Goal: Information Seeking & Learning: Check status

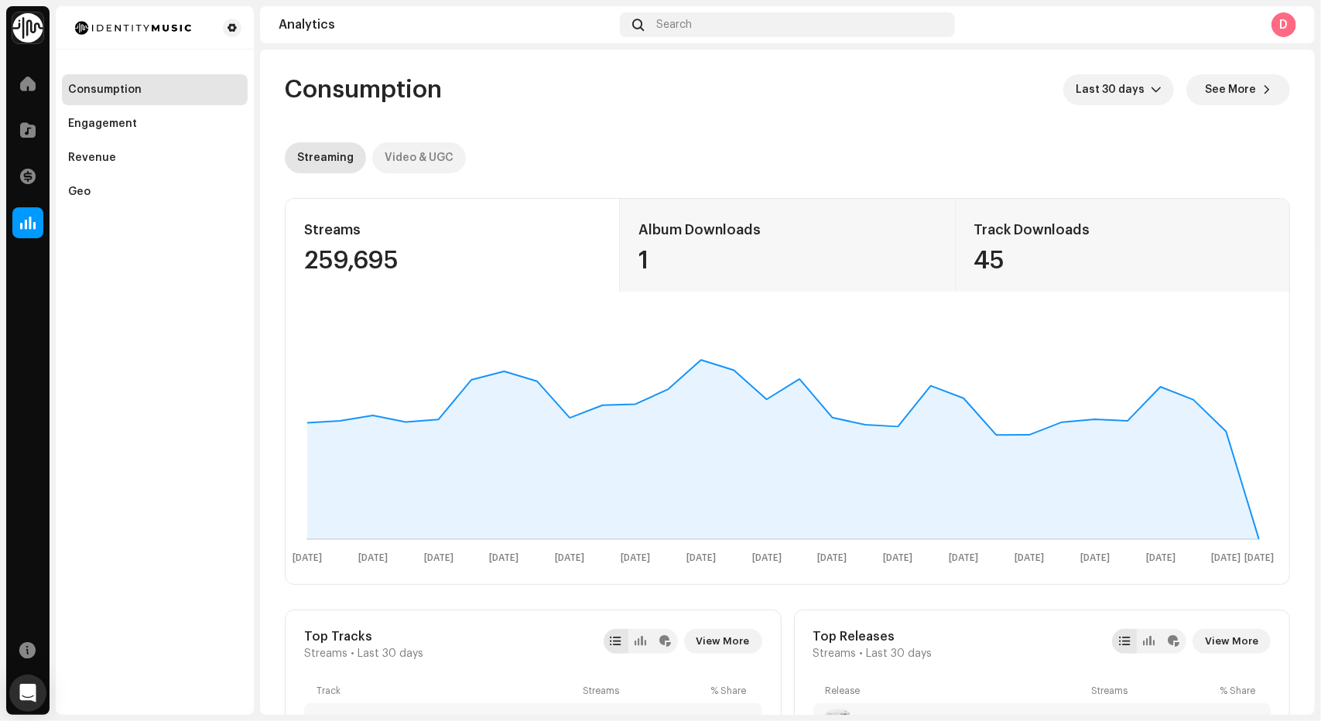
click at [435, 156] on div "Video & UGC" at bounding box center [419, 157] width 69 height 31
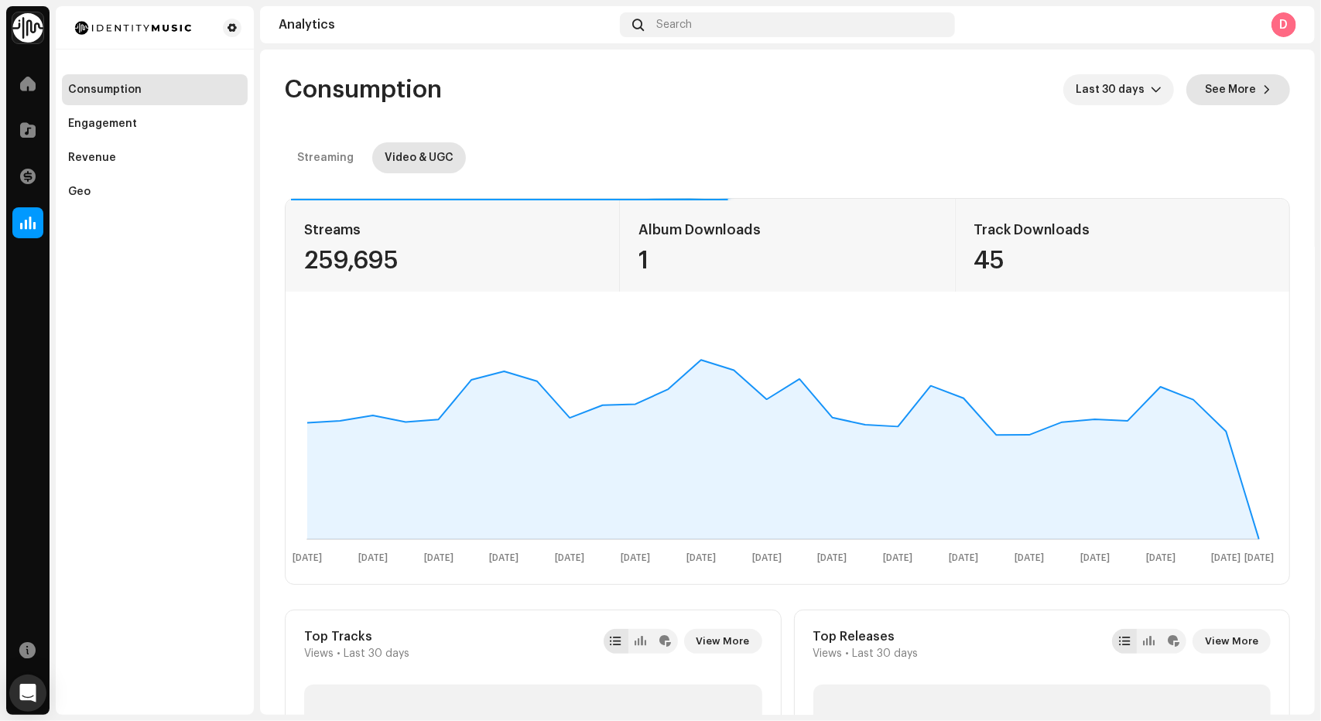
click at [1240, 83] on span "See More" at bounding box center [1230, 89] width 51 height 31
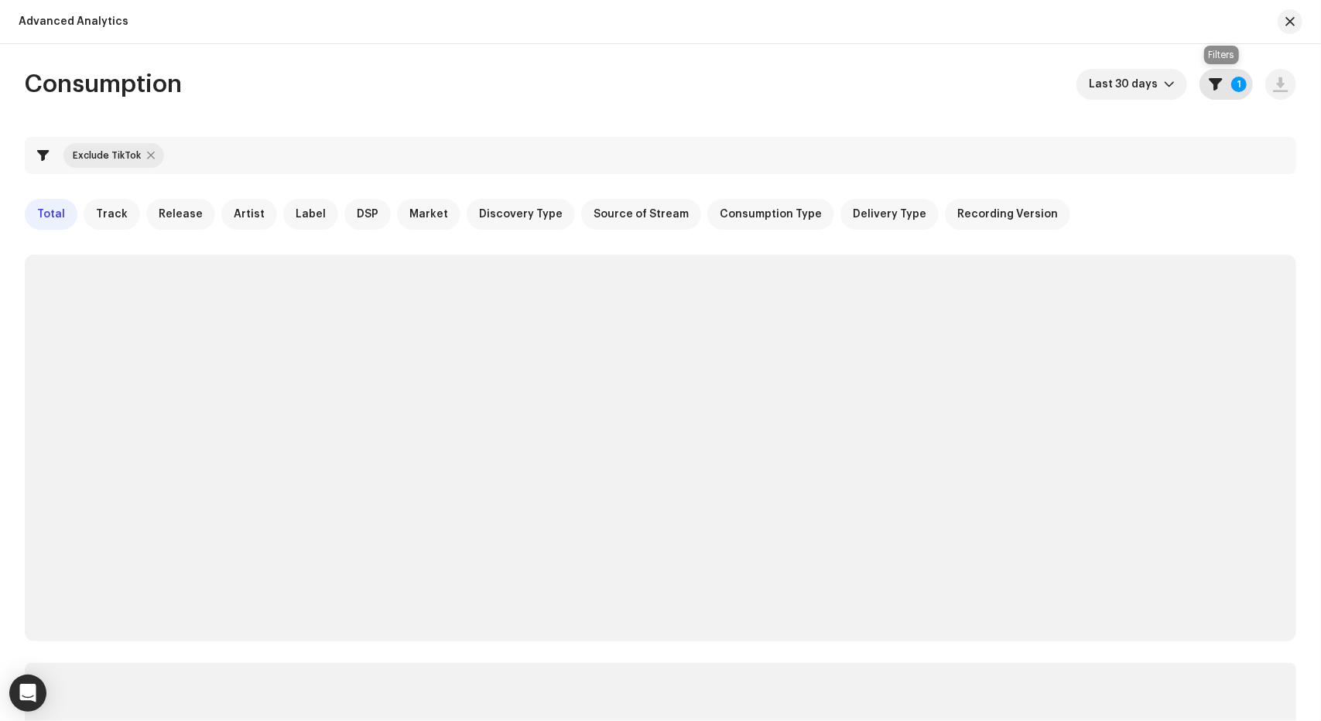
click at [1223, 92] on button "1" at bounding box center [1226, 84] width 53 height 31
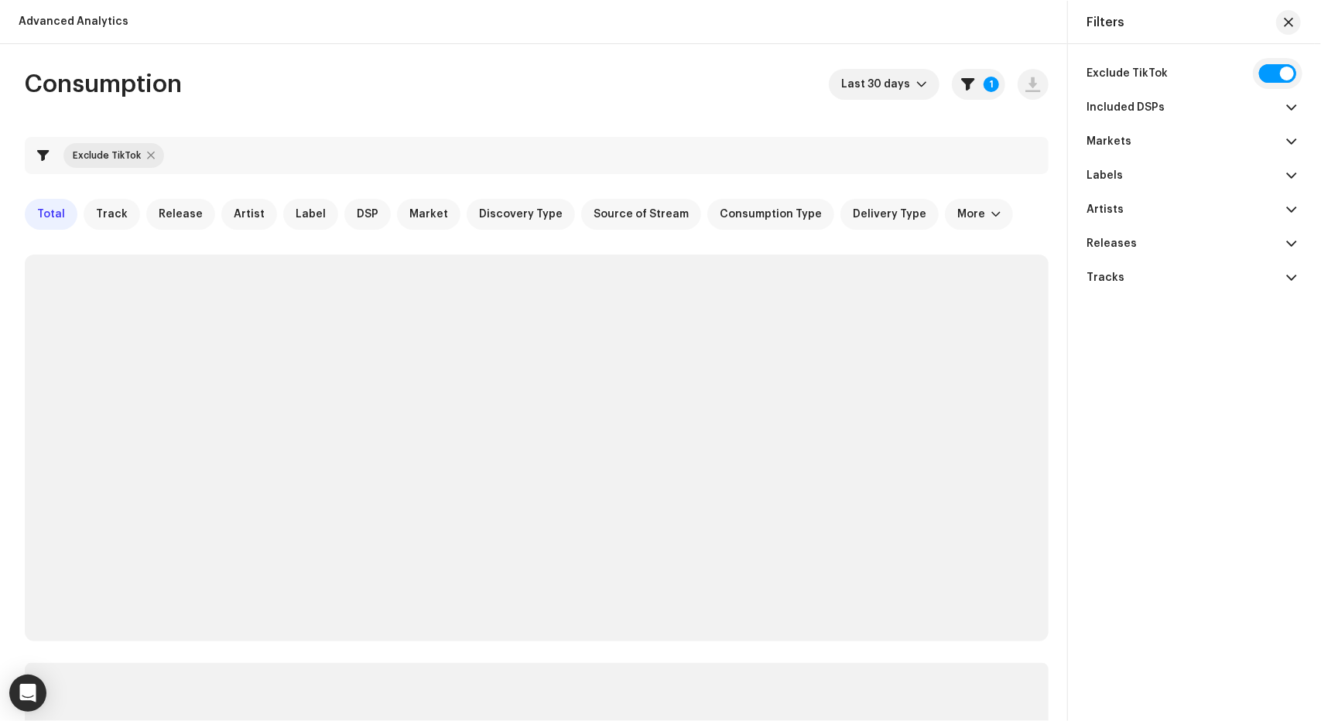
click at [1268, 80] on input "checkbox" at bounding box center [1277, 73] width 37 height 19
checkbox input "false"
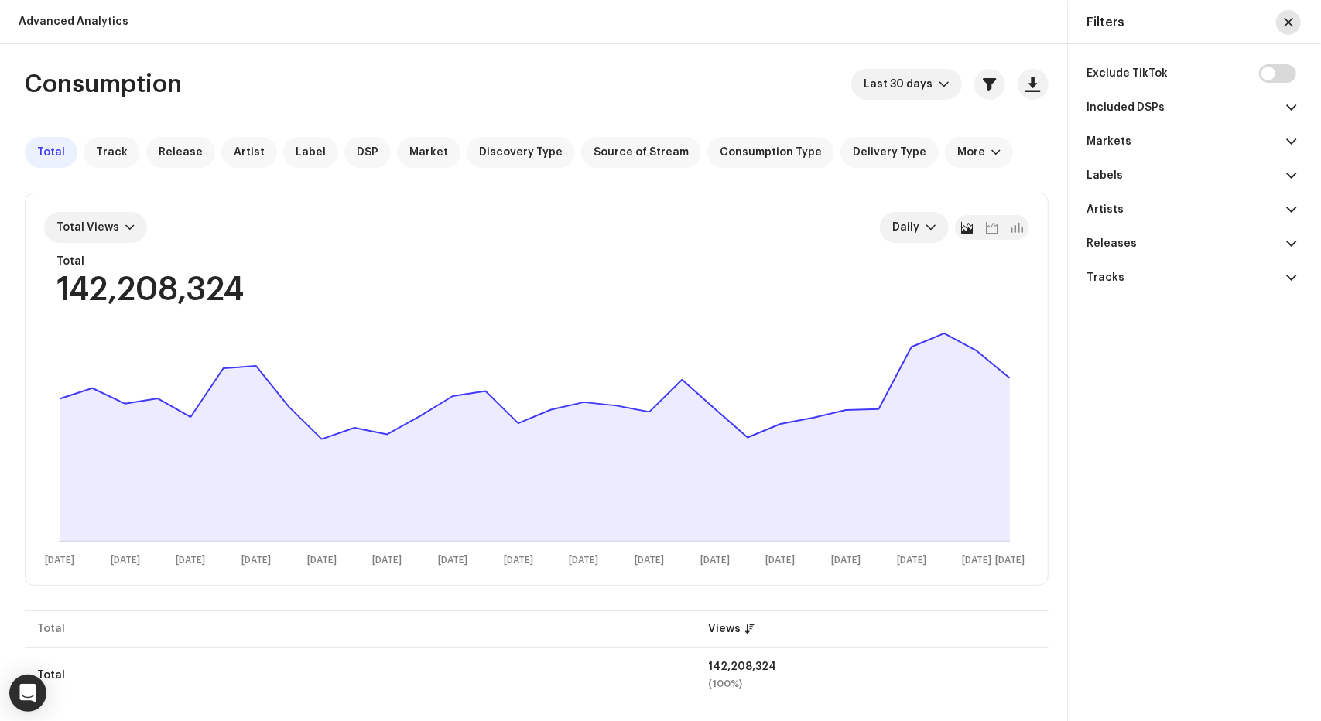
click at [1289, 18] on span "button" at bounding box center [1288, 22] width 9 height 12
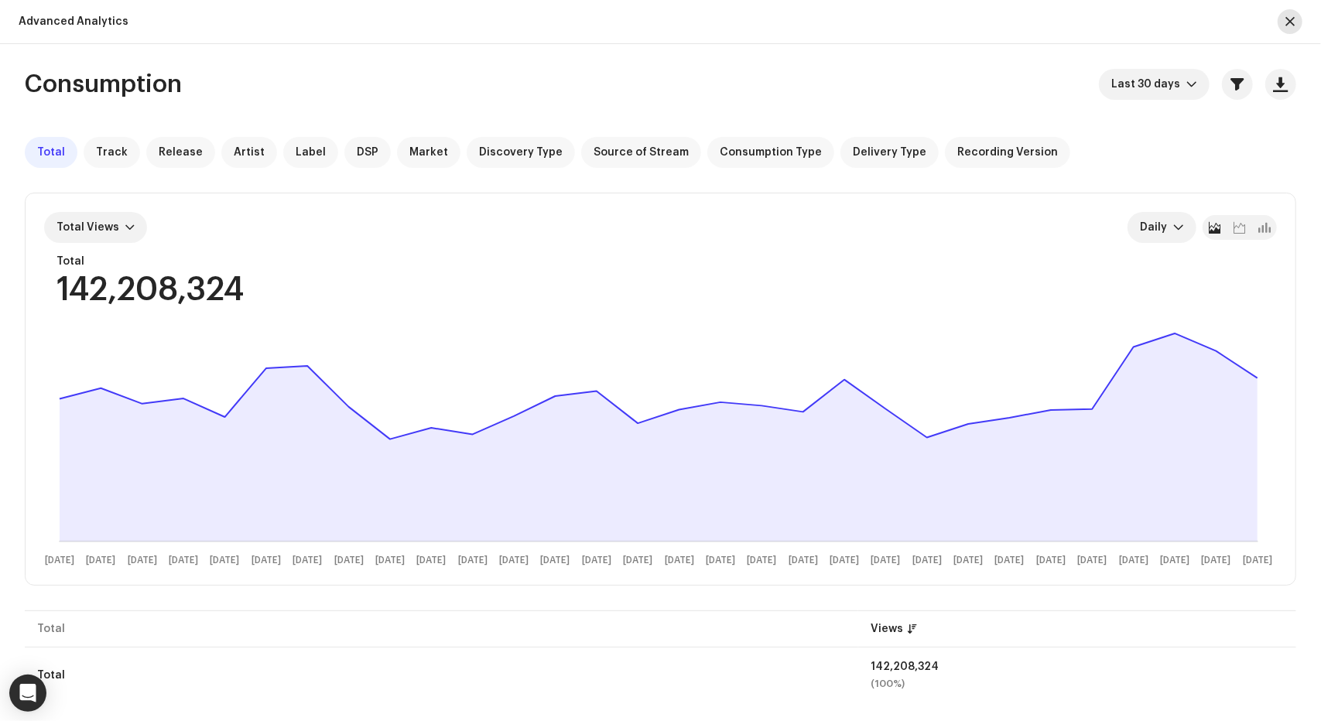
click at [1287, 27] on span "button" at bounding box center [1290, 21] width 9 height 12
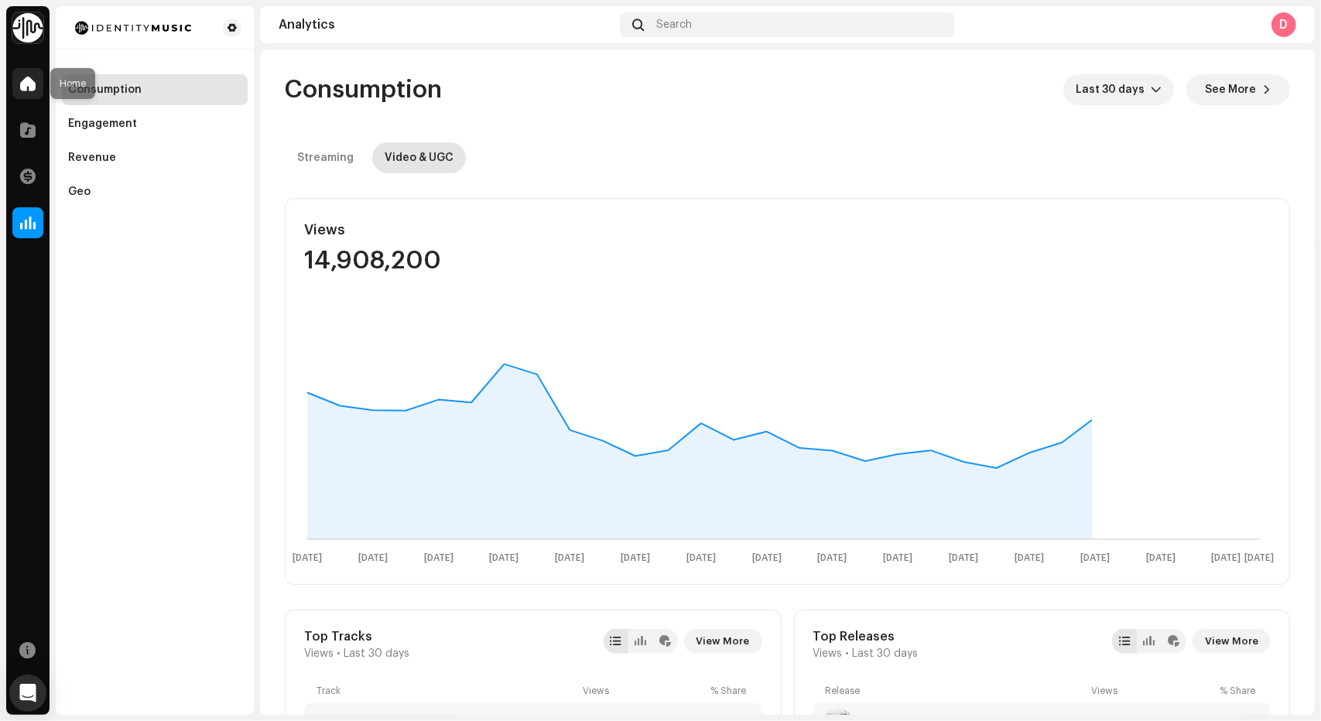
click at [32, 84] on span at bounding box center [27, 83] width 15 height 12
